Goal: Obtain resource: Obtain resource

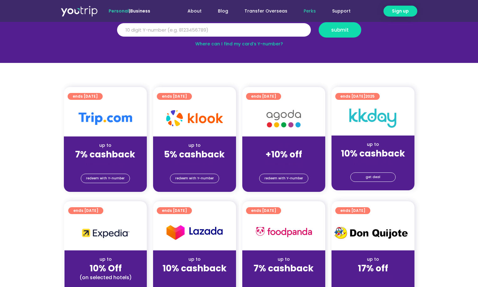
scroll to position [94, 0]
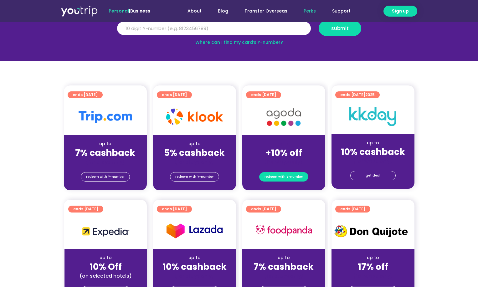
click at [286, 173] on span "redeem with Y-number" at bounding box center [283, 176] width 38 height 9
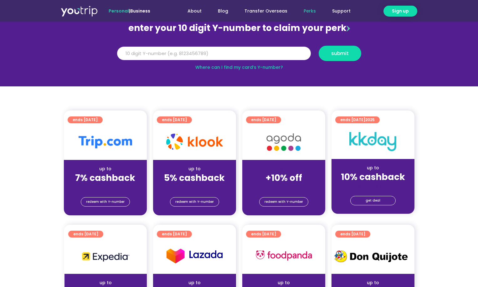
click at [205, 51] on input "Y Number" at bounding box center [214, 54] width 194 height 14
type input "8166825619"
click at [337, 57] on button "submit" at bounding box center [339, 53] width 43 height 15
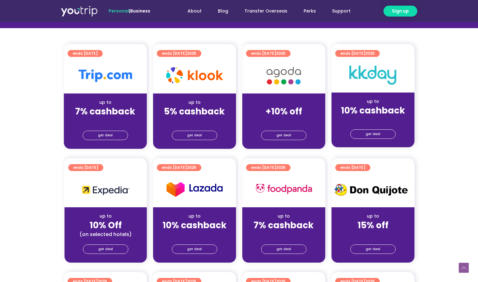
scroll to position [156, 0]
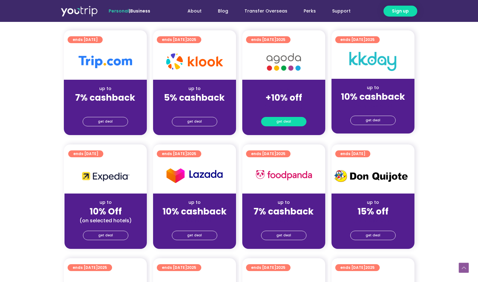
click at [292, 123] on link "get deal" at bounding box center [283, 121] width 45 height 9
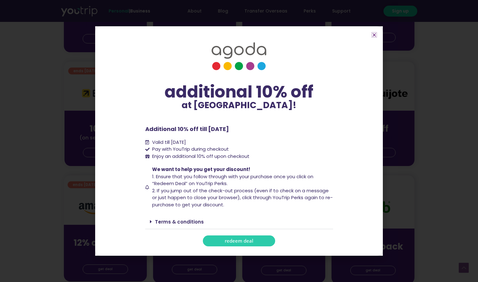
scroll to position [250, 0]
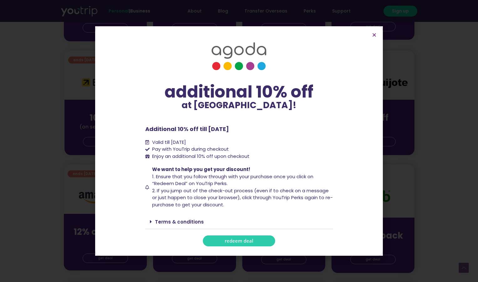
click at [177, 218] on div "Terms & conditions" at bounding box center [239, 222] width 188 height 15
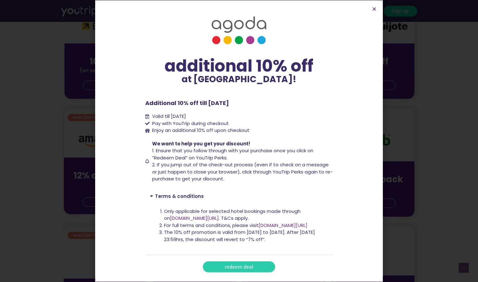
scroll to position [313, 0]
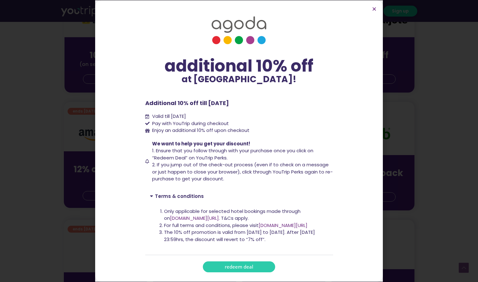
click at [234, 267] on span "redeem deal" at bounding box center [239, 267] width 28 height 5
